Goal: Information Seeking & Learning: Learn about a topic

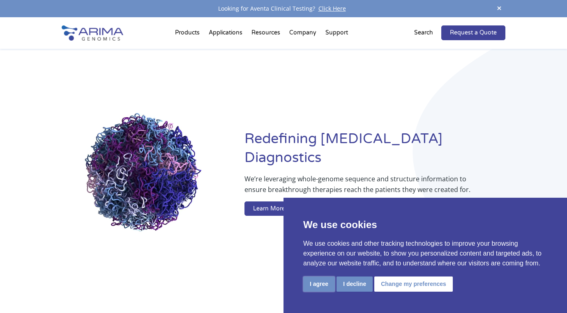
click at [317, 281] on button "I agree" at bounding box center [319, 284] width 32 height 15
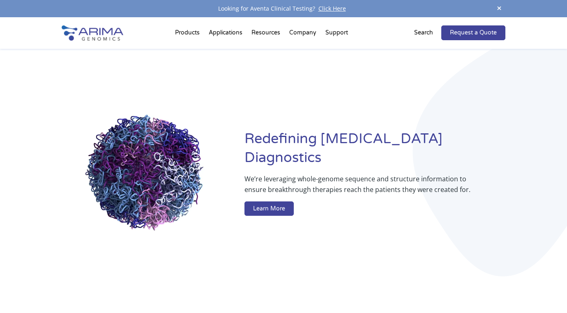
click at [44, 221] on div "Redefining [MEDICAL_DATA] Diagnostics We’re leveraging whole-genome sequence an…" at bounding box center [283, 175] width 567 height 252
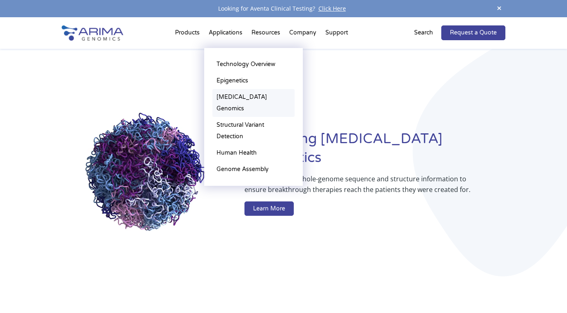
click at [243, 95] on link "[MEDICAL_DATA] Genomics" at bounding box center [253, 103] width 82 height 28
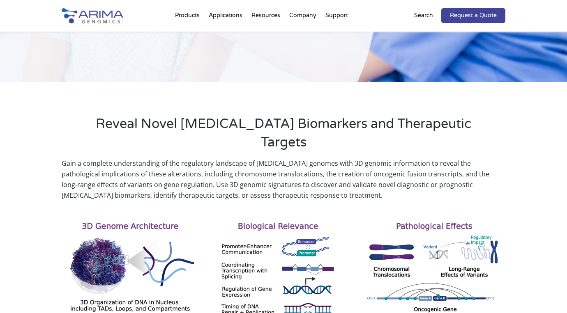
scroll to position [197, 0]
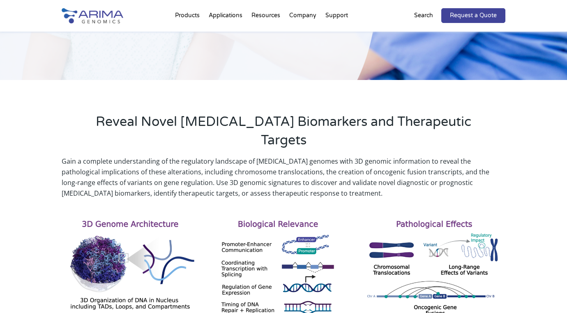
click at [250, 156] on p "Gain a complete understanding of the regulatory landscape of [MEDICAL_DATA] gen…" at bounding box center [284, 177] width 444 height 43
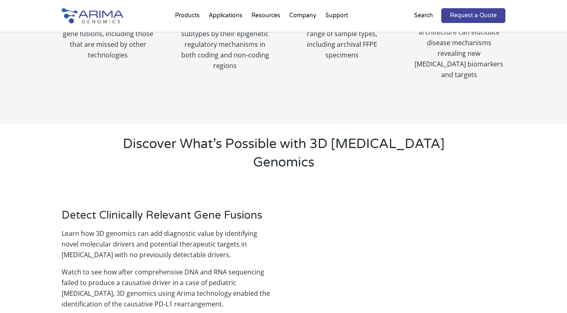
scroll to position [723, 0]
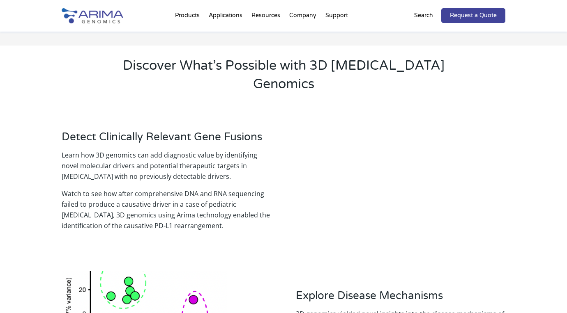
scroll to position [822, 0]
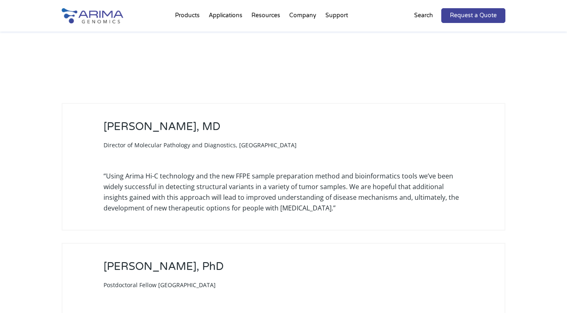
scroll to position [2038, 0]
click at [58, 192] on div "[PERSON_NAME], MD Director of Molecular Pathology and Diagnostics, [GEOGRAPHIC_…" at bounding box center [283, 238] width 567 height 334
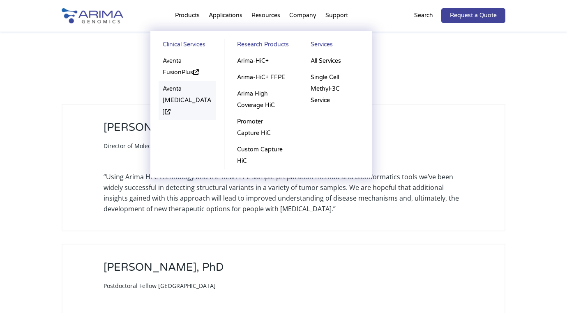
click at [182, 94] on link "Aventa [MEDICAL_DATA]" at bounding box center [188, 100] width 58 height 39
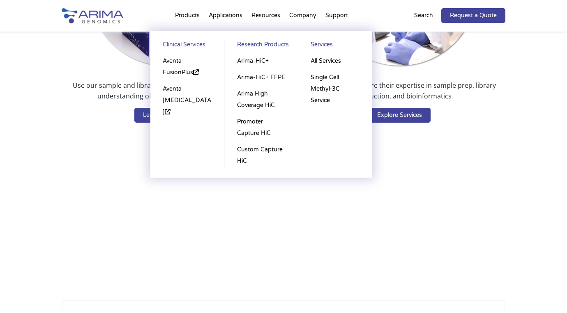
scroll to position [1841, 0]
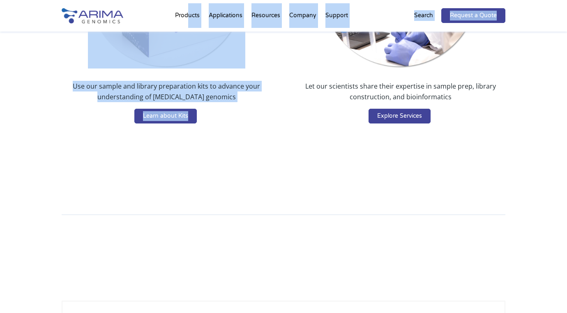
drag, startPoint x: 187, startPoint y: 26, endPoint x: 144, endPoint y: 68, distance: 60.4
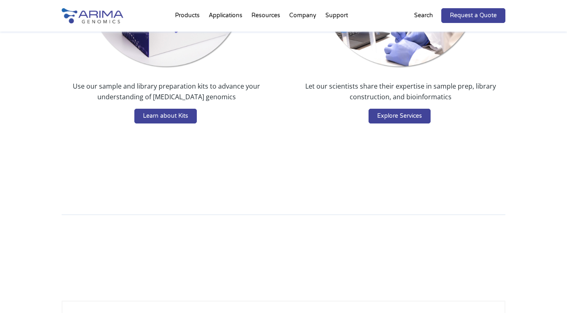
drag, startPoint x: 209, startPoint y: 91, endPoint x: 206, endPoint y: 81, distance: 11.2
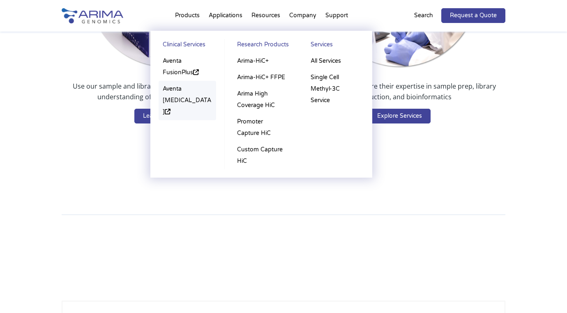
click at [176, 94] on link "Aventa [MEDICAL_DATA]" at bounding box center [188, 100] width 58 height 39
click at [173, 69] on link "Aventa FusionPlus" at bounding box center [188, 67] width 58 height 28
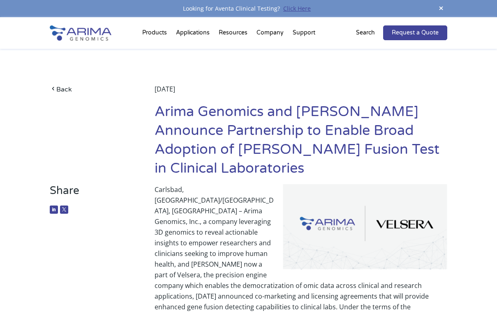
click at [297, 8] on link "Click Here" at bounding box center [297, 9] width 34 height 8
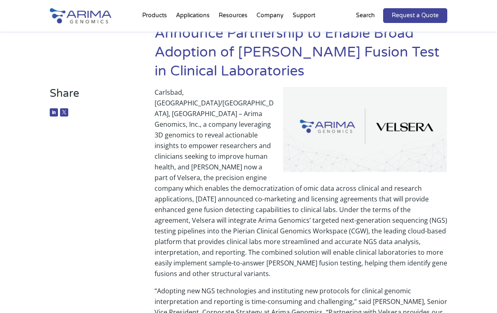
scroll to position [99, 0]
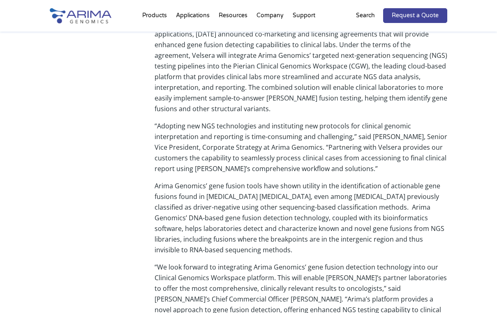
scroll to position [263, 0]
click at [149, 208] on div "Share Carlsbad, CA/Boston, MA – Arima Genomics, Inc., a company leveraging 3D g…" at bounding box center [248, 287] width 397 height 730
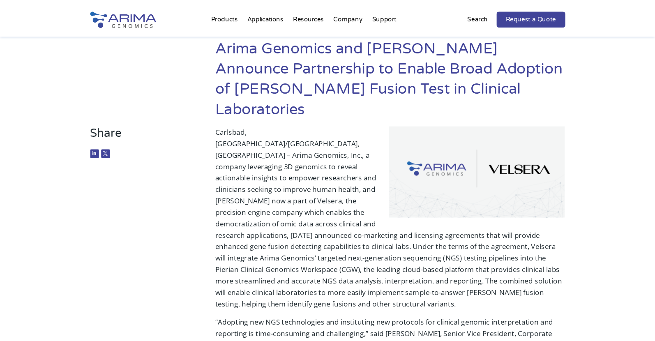
scroll to position [0, 0]
